Goal: Information Seeking & Learning: Check status

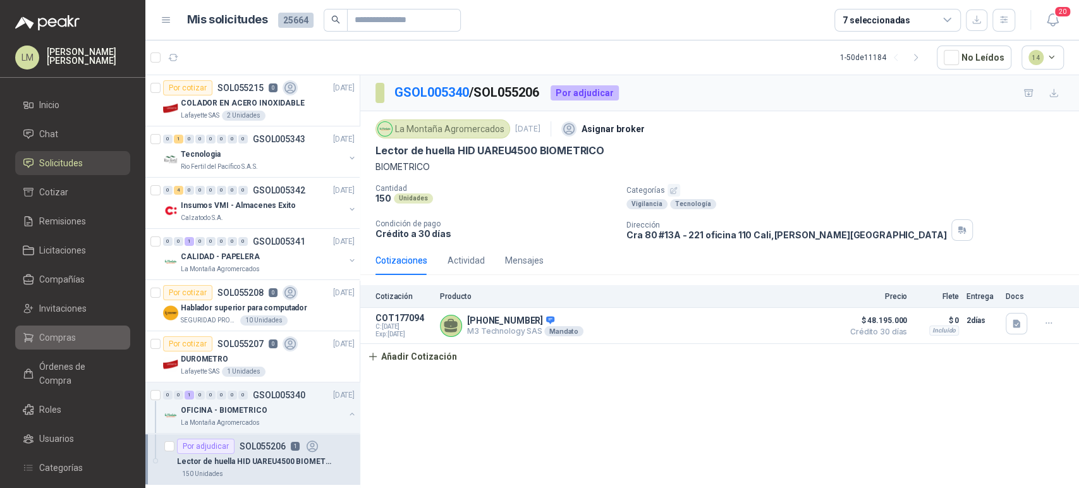
click at [52, 338] on span "Compras" at bounding box center [57, 338] width 37 height 14
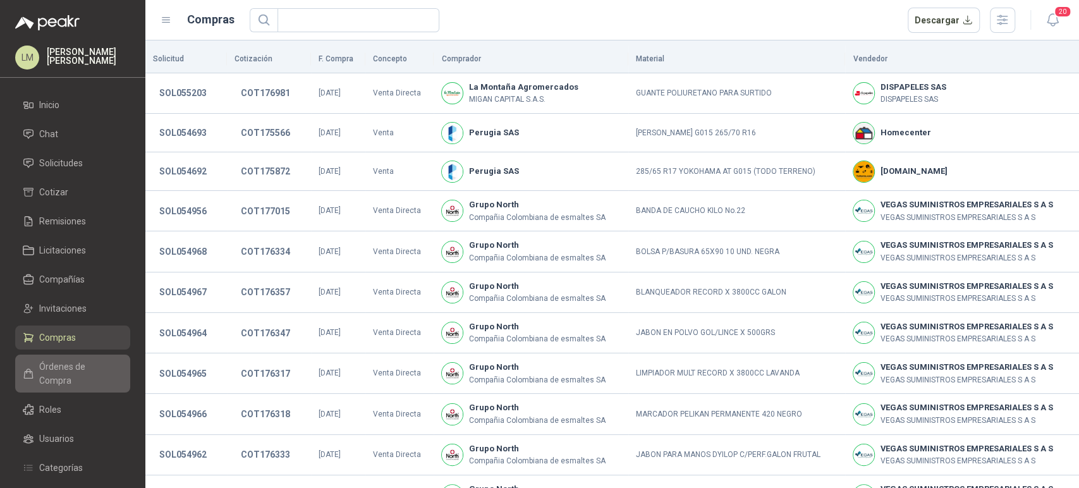
click at [65, 360] on span "Órdenes de Compra" at bounding box center [78, 374] width 79 height 28
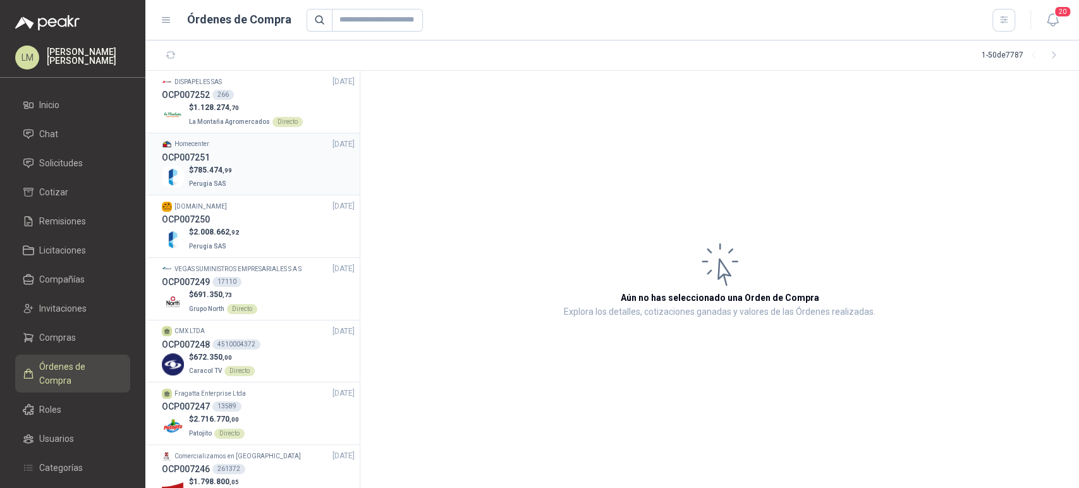
click at [202, 166] on span "785.474 ,99" at bounding box center [212, 170] width 39 height 9
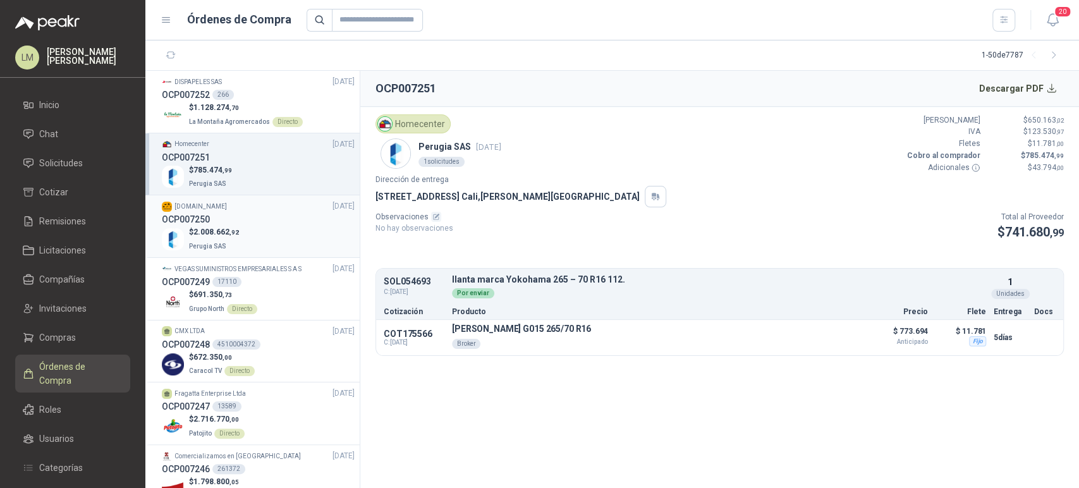
click at [238, 226] on div "$ 2.008.662 ,92 Perugia SAS" at bounding box center [258, 239] width 193 height 26
click at [245, 150] on div "OCP007251" at bounding box center [258, 157] width 193 height 14
click at [236, 231] on span ",92" at bounding box center [233, 232] width 9 height 7
click at [214, 168] on span "785.474 ,99" at bounding box center [212, 170] width 39 height 9
click at [221, 234] on span "2.008.662 ,92" at bounding box center [216, 232] width 46 height 9
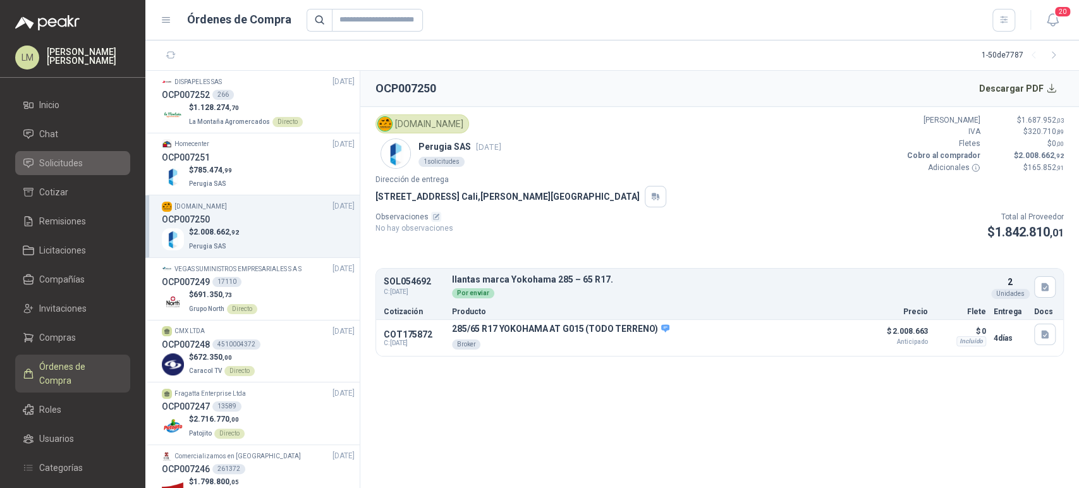
click at [59, 165] on span "Solicitudes" at bounding box center [61, 163] width 44 height 14
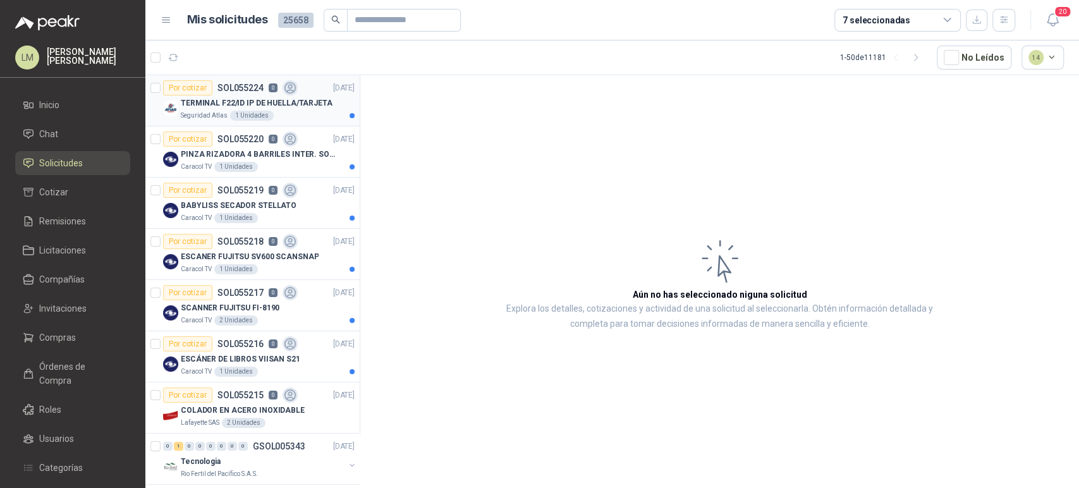
click at [248, 97] on p "TERMINAL F22/ID IP DE HUELLA/TARJETA" at bounding box center [257, 103] width 152 height 12
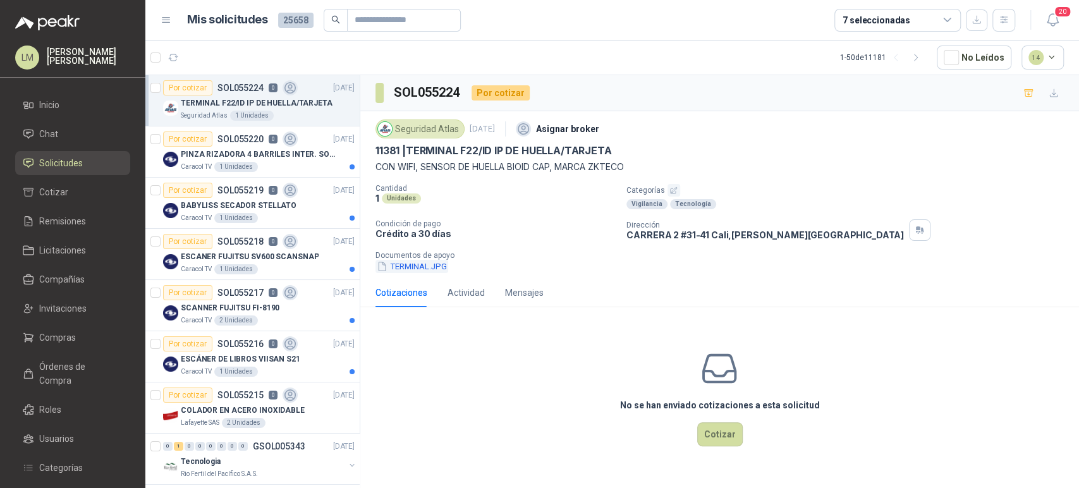
click at [415, 265] on button "TERMINAL.JPG" at bounding box center [411, 266] width 73 height 13
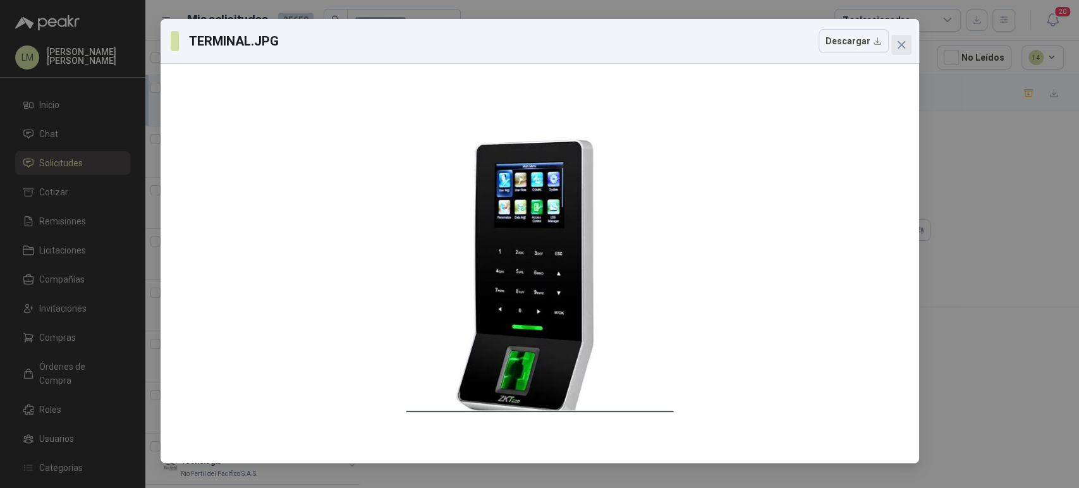
click at [904, 42] on icon "close" at bounding box center [901, 45] width 10 height 10
